Goal: Task Accomplishment & Management: Manage account settings

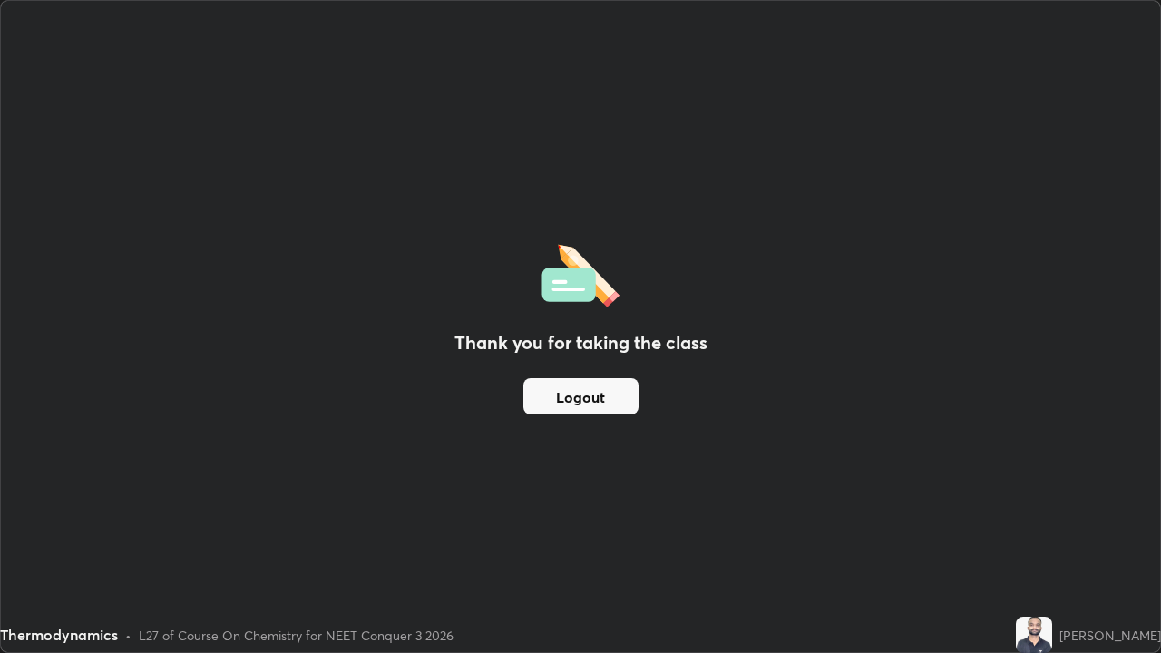
scroll to position [653, 1161]
click at [610, 404] on button "Logout" at bounding box center [580, 396] width 115 height 36
click at [602, 401] on button "Logout" at bounding box center [580, 396] width 115 height 36
click at [603, 404] on button "Logout" at bounding box center [580, 396] width 115 height 36
click at [603, 401] on button "Logout" at bounding box center [580, 396] width 115 height 36
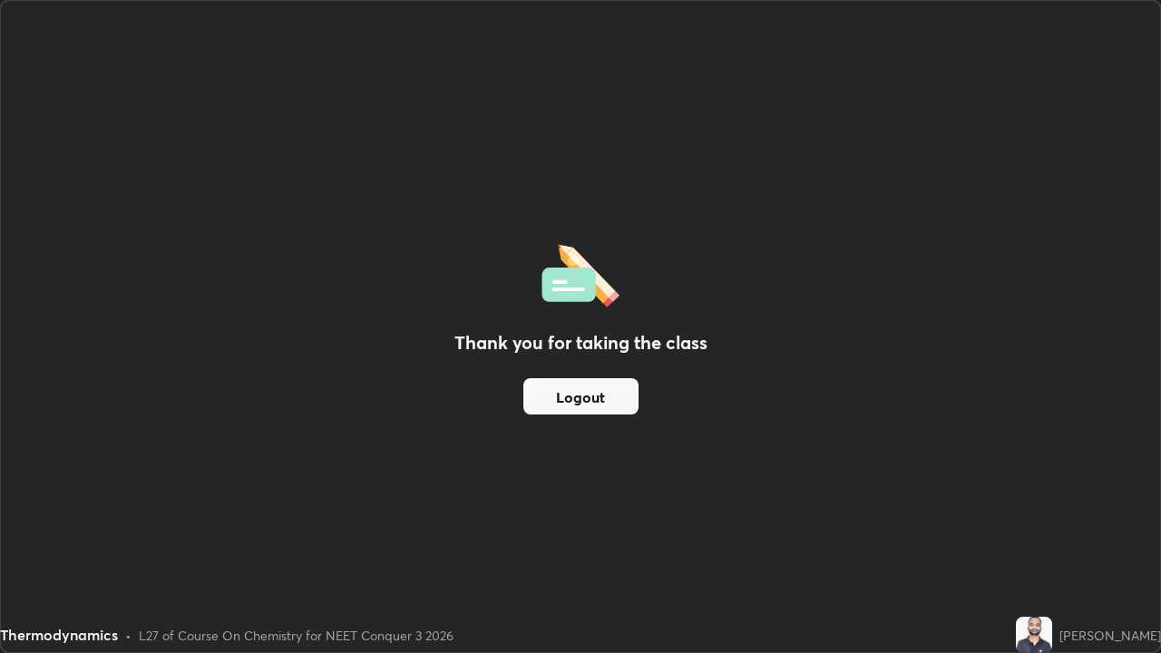
click at [603, 404] on button "Logout" at bounding box center [580, 396] width 115 height 36
click at [608, 404] on button "Logout" at bounding box center [580, 396] width 115 height 36
click at [610, 398] on button "Logout" at bounding box center [580, 396] width 115 height 36
click at [609, 397] on button "Logout" at bounding box center [580, 396] width 115 height 36
click at [610, 394] on button "Logout" at bounding box center [580, 396] width 115 height 36
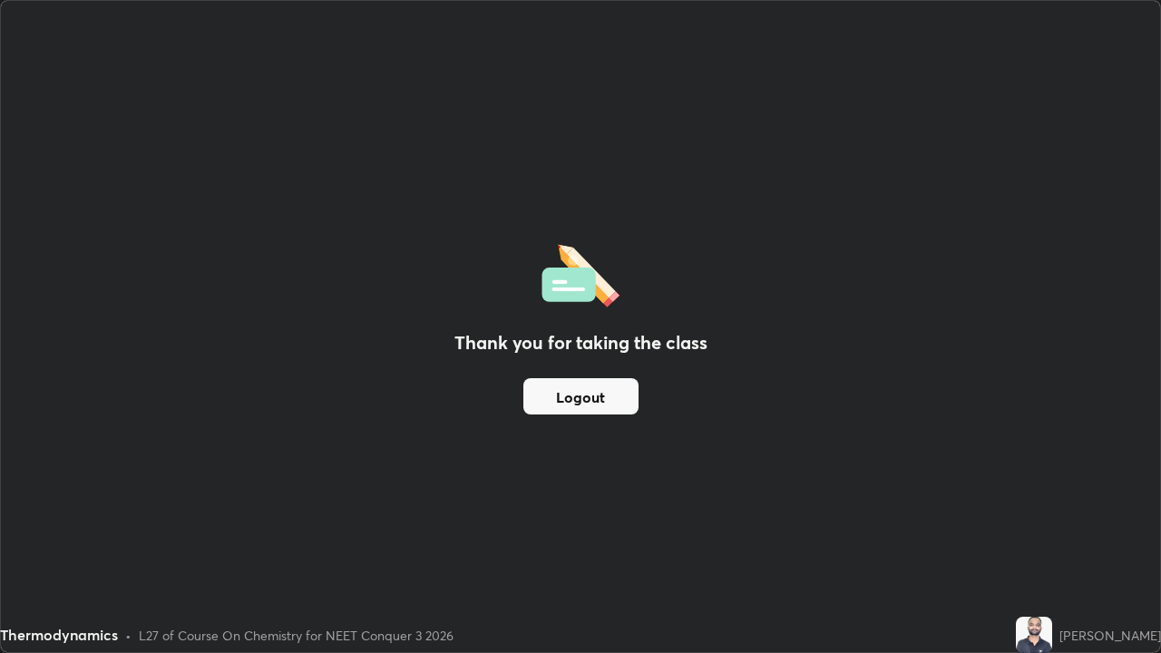
click at [606, 393] on button "Logout" at bounding box center [580, 396] width 115 height 36
click at [601, 392] on button "Logout" at bounding box center [580, 396] width 115 height 36
click at [605, 390] on button "Logout" at bounding box center [580, 396] width 115 height 36
click at [613, 405] on button "Logout" at bounding box center [580, 396] width 115 height 36
click at [601, 399] on button "Logout" at bounding box center [580, 396] width 115 height 36
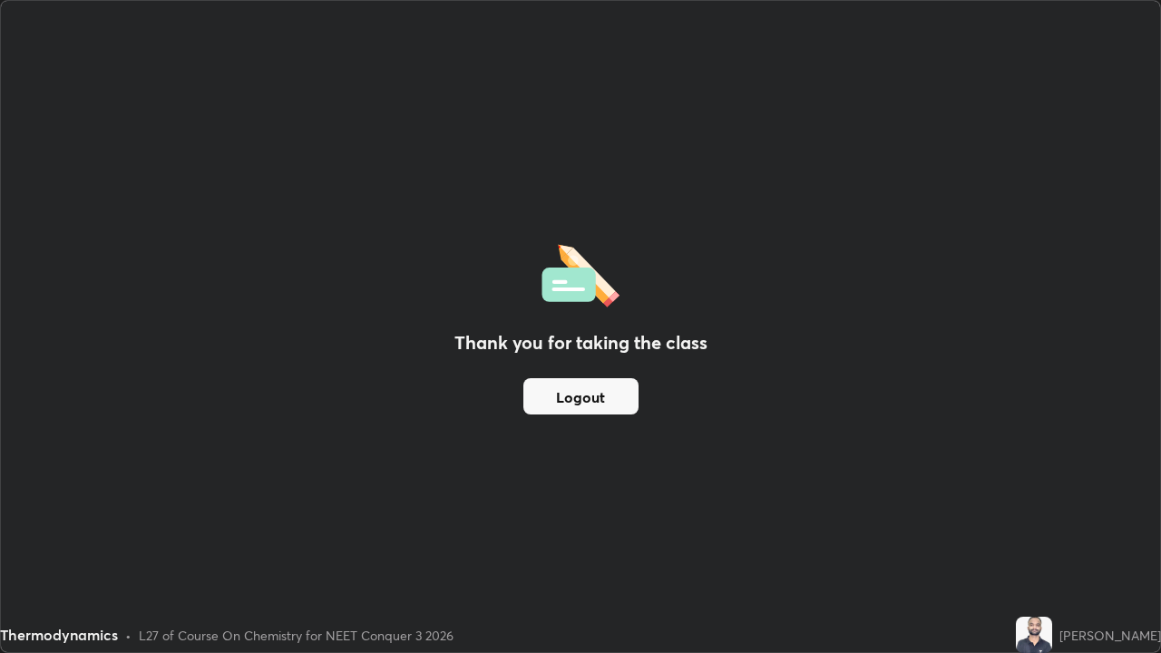
click at [593, 400] on button "Logout" at bounding box center [580, 396] width 115 height 36
click at [594, 402] on button "Logout" at bounding box center [580, 396] width 115 height 36
click at [592, 407] on button "Logout" at bounding box center [580, 396] width 115 height 36
